Goal: Transaction & Acquisition: Purchase product/service

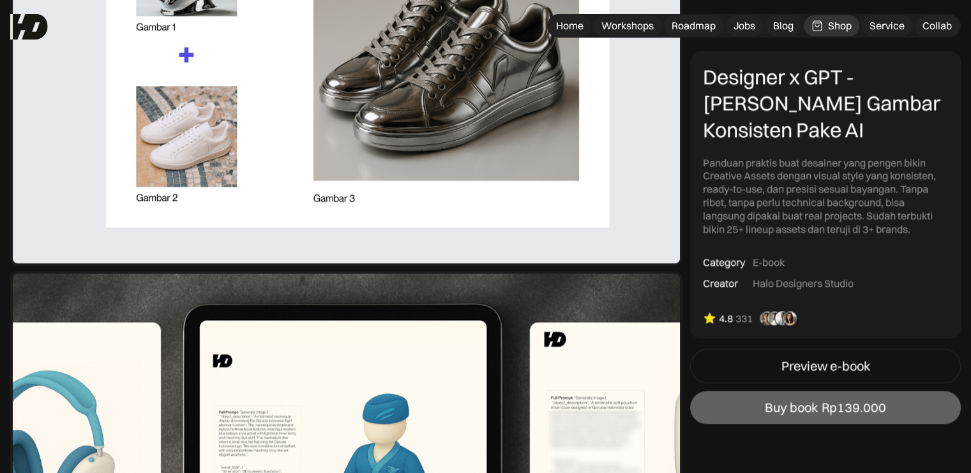
scroll to position [1131, 0]
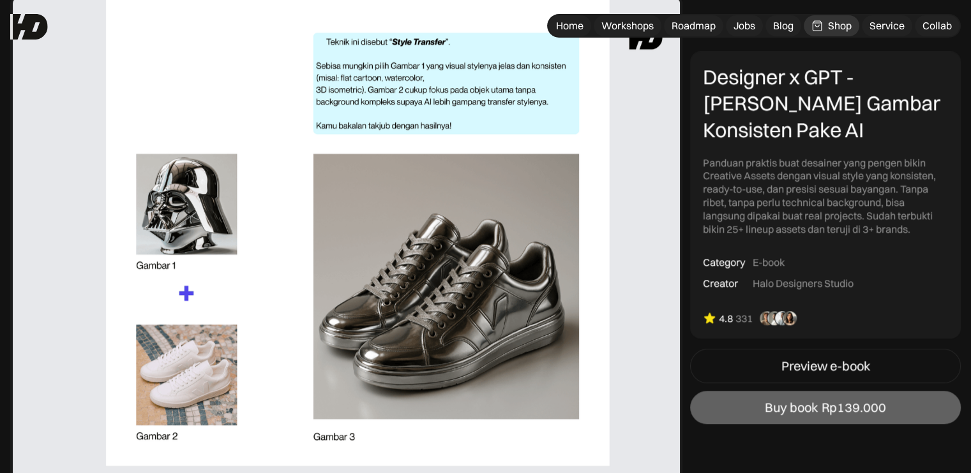
click at [837, 27] on div "Shop" at bounding box center [840, 25] width 24 height 13
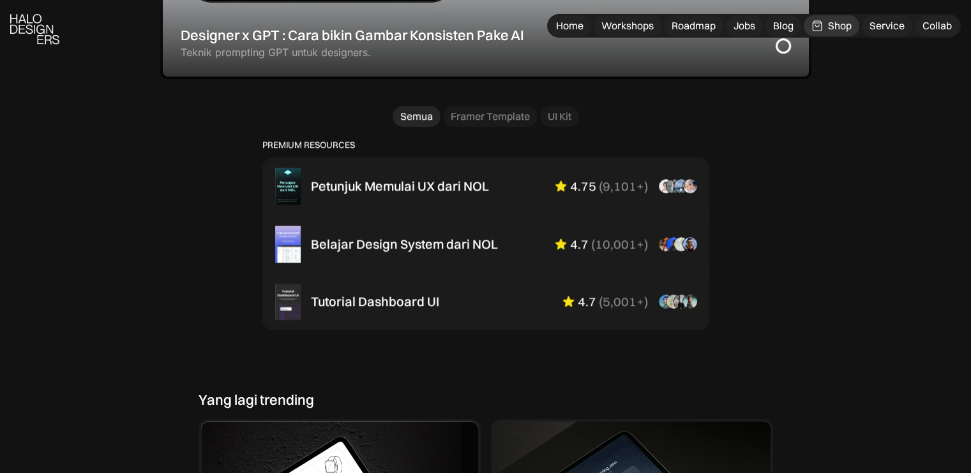
scroll to position [827, 0]
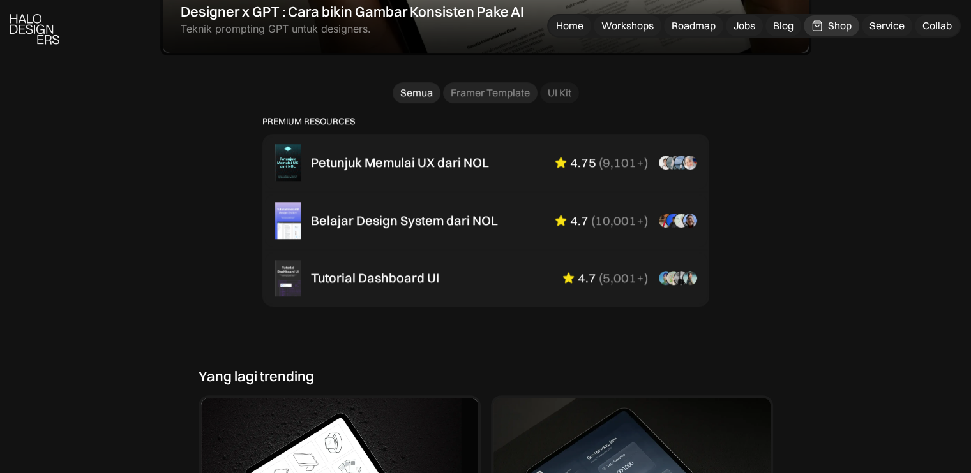
click at [491, 96] on div "Framer Template" at bounding box center [489, 92] width 79 height 13
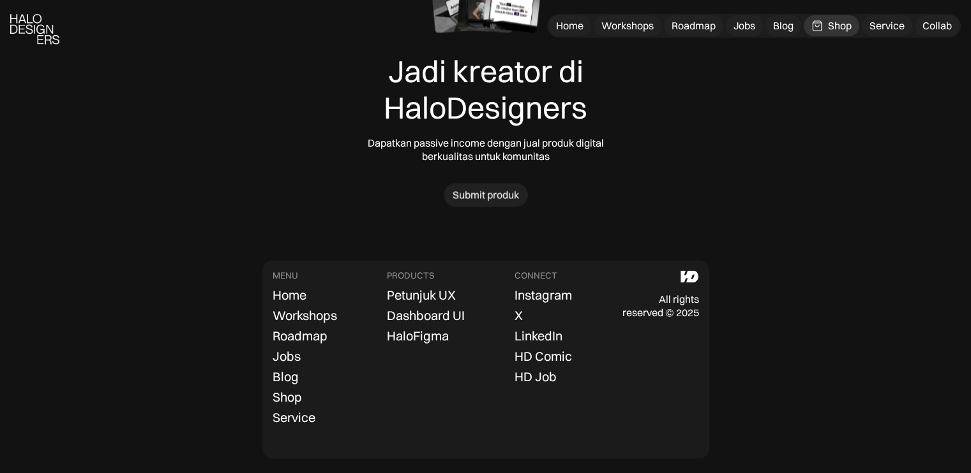
scroll to position [1825, 0]
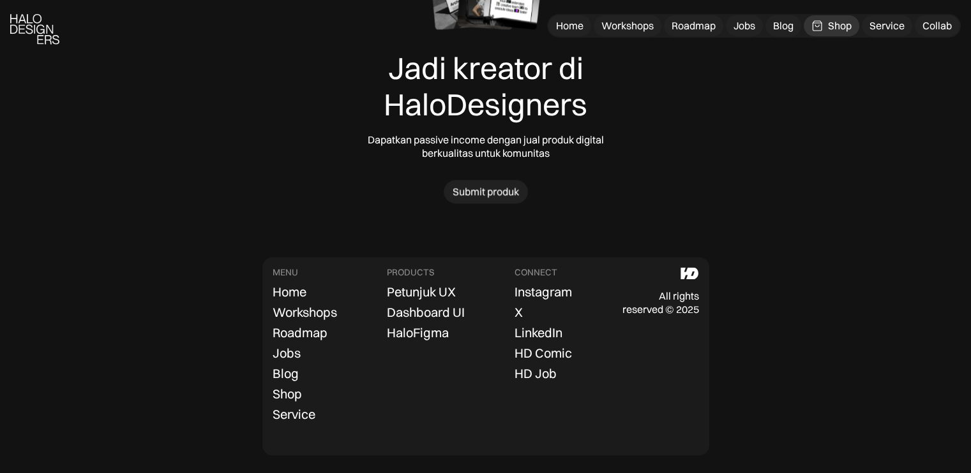
click at [845, 22] on div "Shop" at bounding box center [840, 25] width 24 height 13
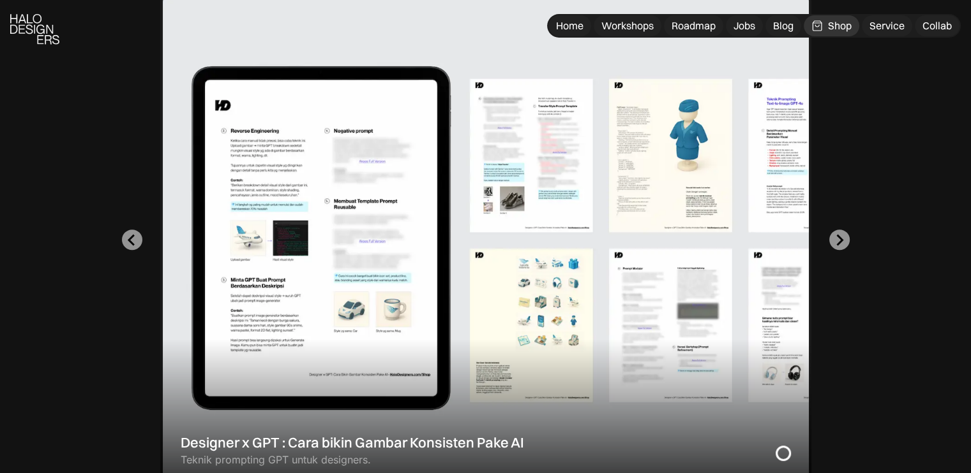
scroll to position [403, 0]
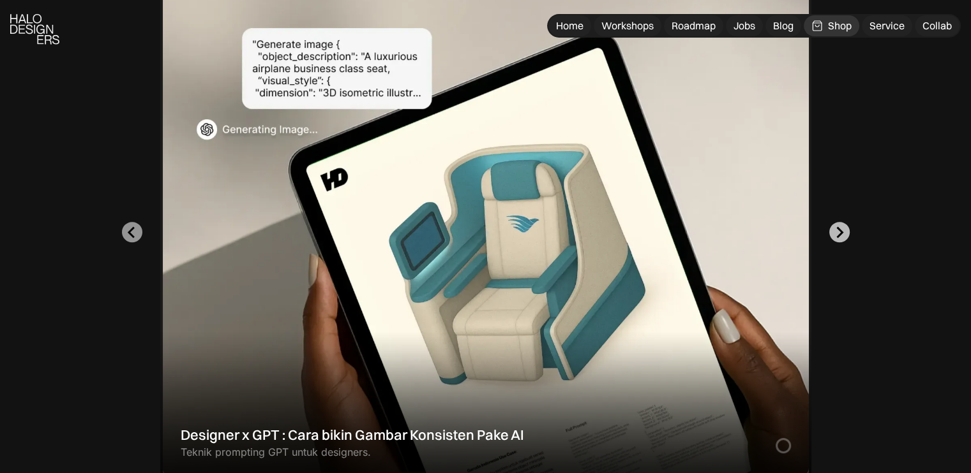
click at [837, 232] on icon "Next slide" at bounding box center [839, 233] width 12 height 12
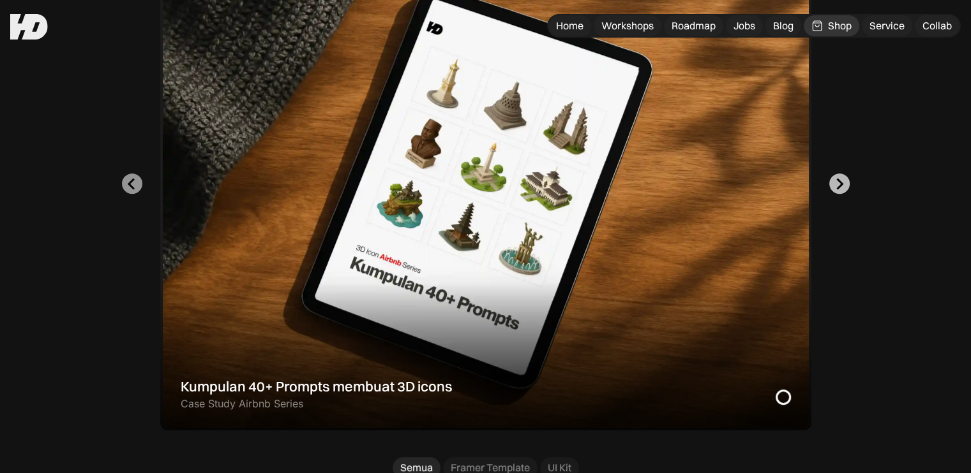
scroll to position [435, 0]
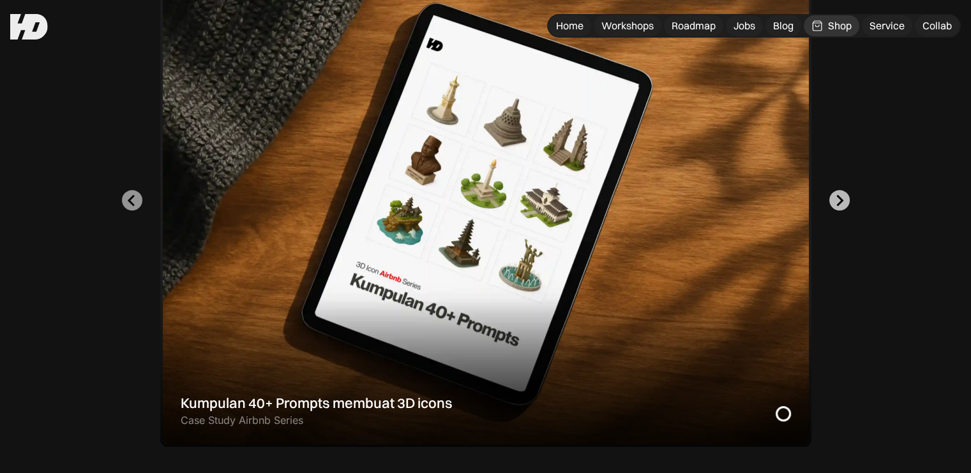
click at [842, 197] on icon "Go to first slide" at bounding box center [839, 201] width 12 height 12
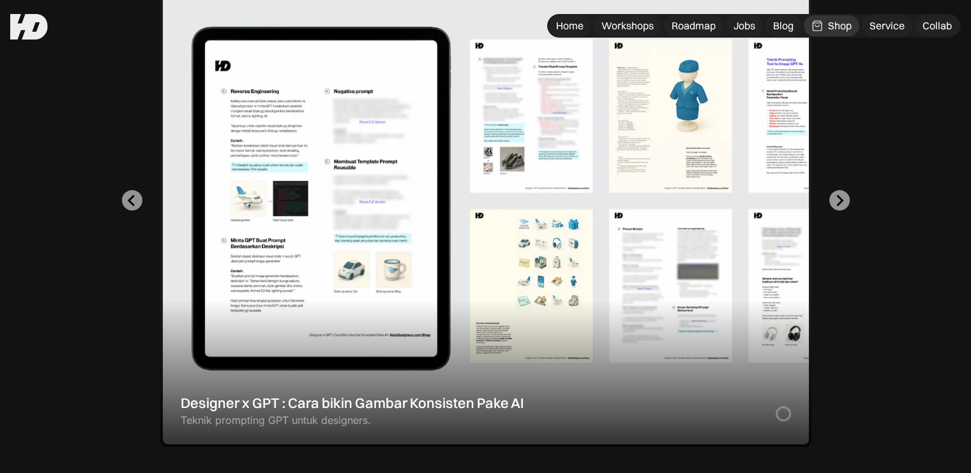
click at [715, 336] on div "1 of 2" at bounding box center [485, 200] width 651 height 493
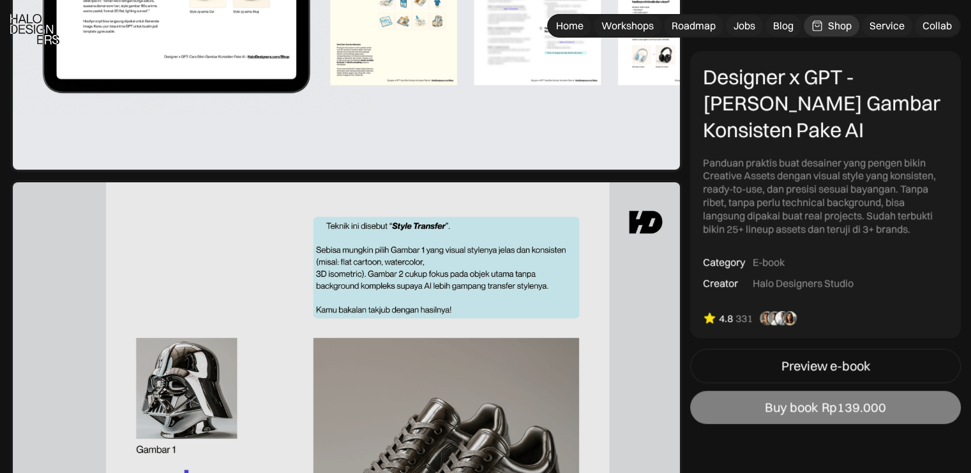
scroll to position [957, 0]
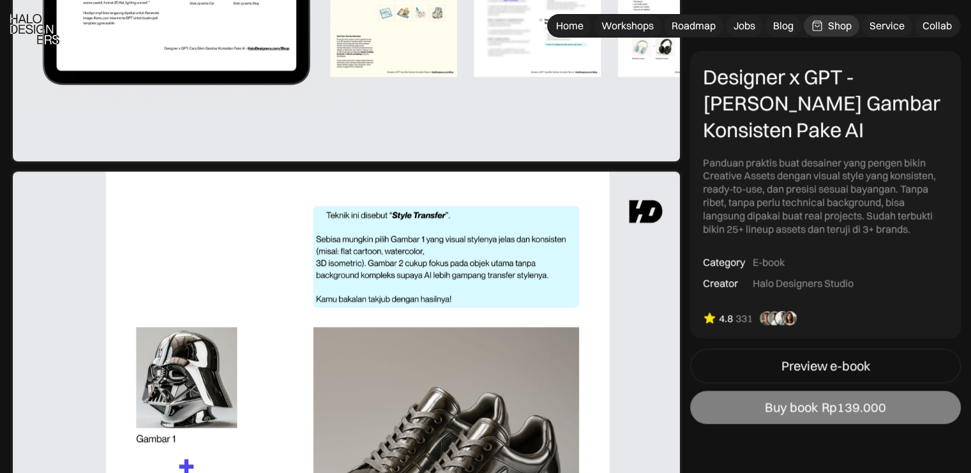
click at [795, 412] on div "Buy book" at bounding box center [790, 407] width 53 height 15
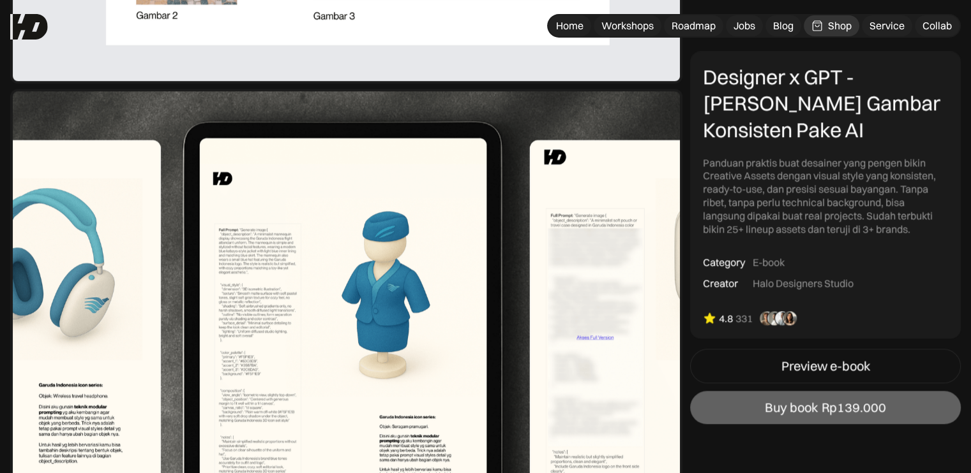
scroll to position [1551, 0]
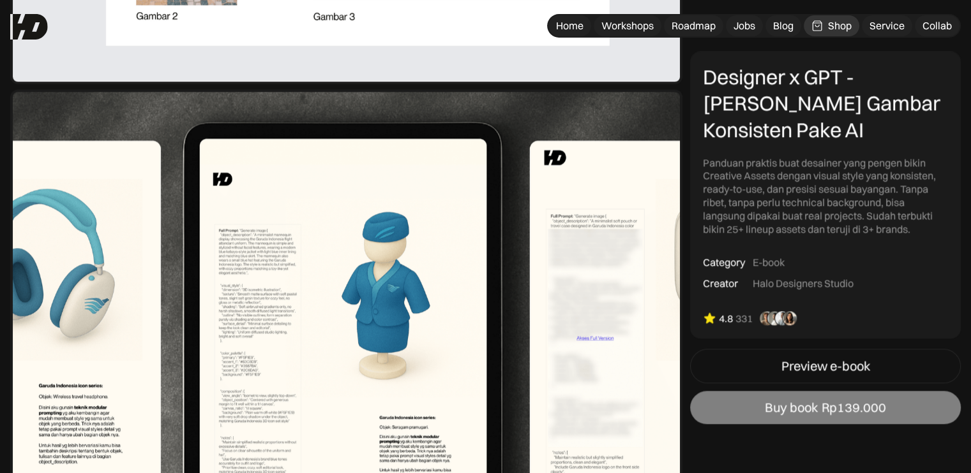
click at [771, 405] on div "Buy book" at bounding box center [790, 407] width 53 height 15
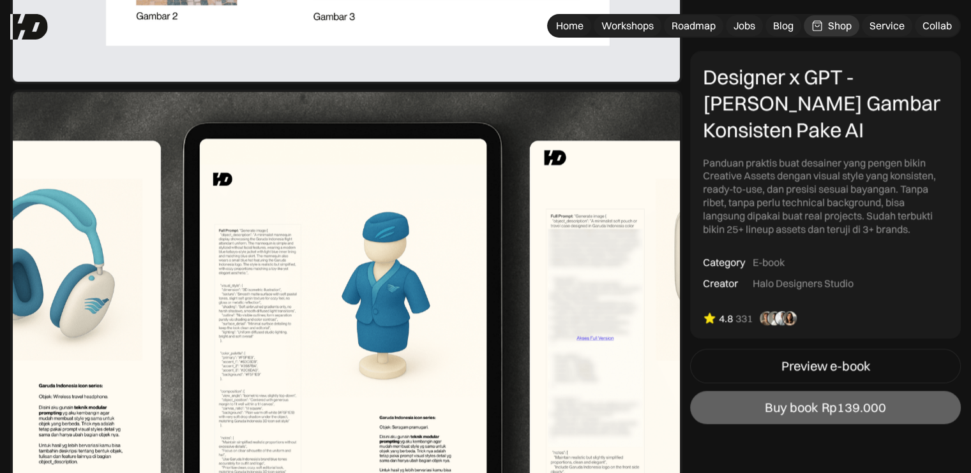
scroll to position [1537, 0]
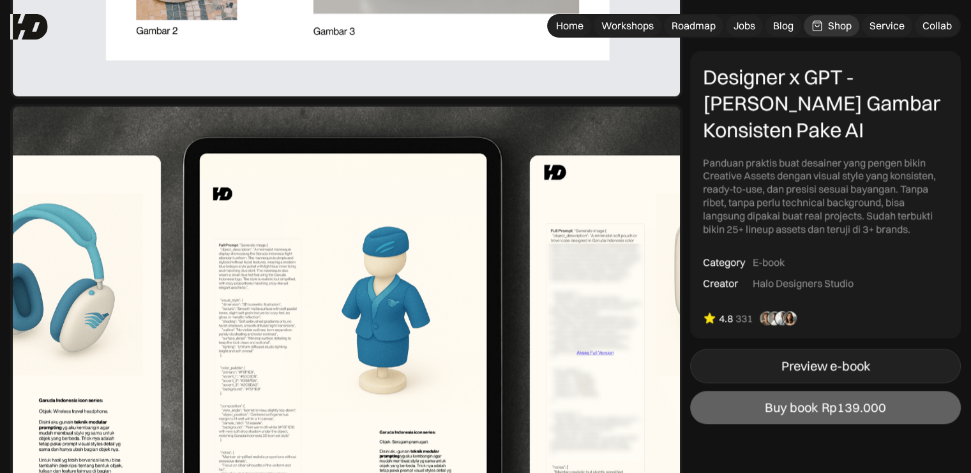
click at [849, 360] on div "Preview e-book" at bounding box center [825, 366] width 89 height 15
